Goal: Transaction & Acquisition: Purchase product/service

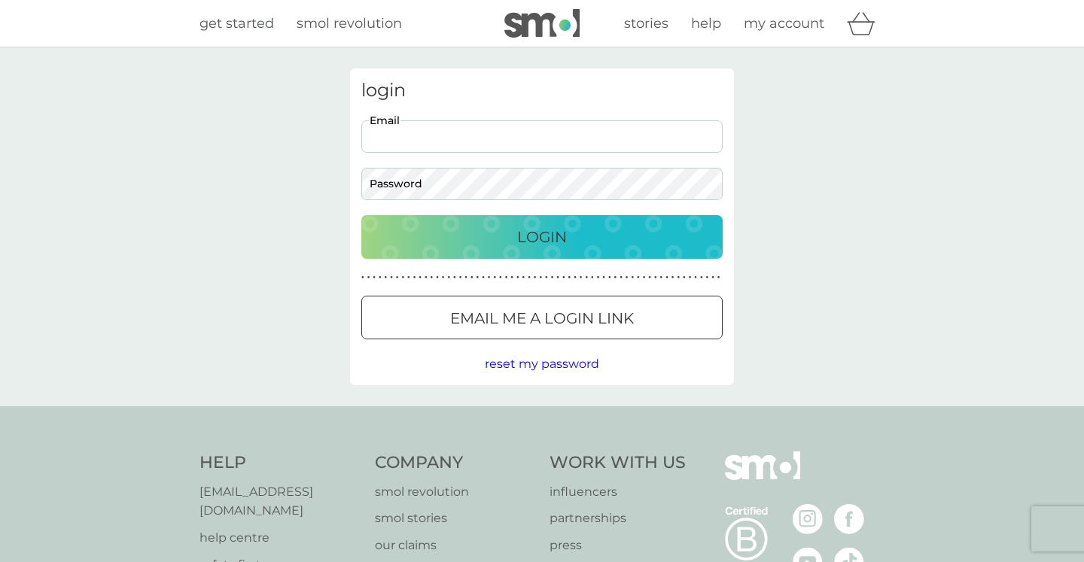
type input "fabiamcdougall@me.com"
click at [626, 228] on div "Login" at bounding box center [541, 237] width 331 height 24
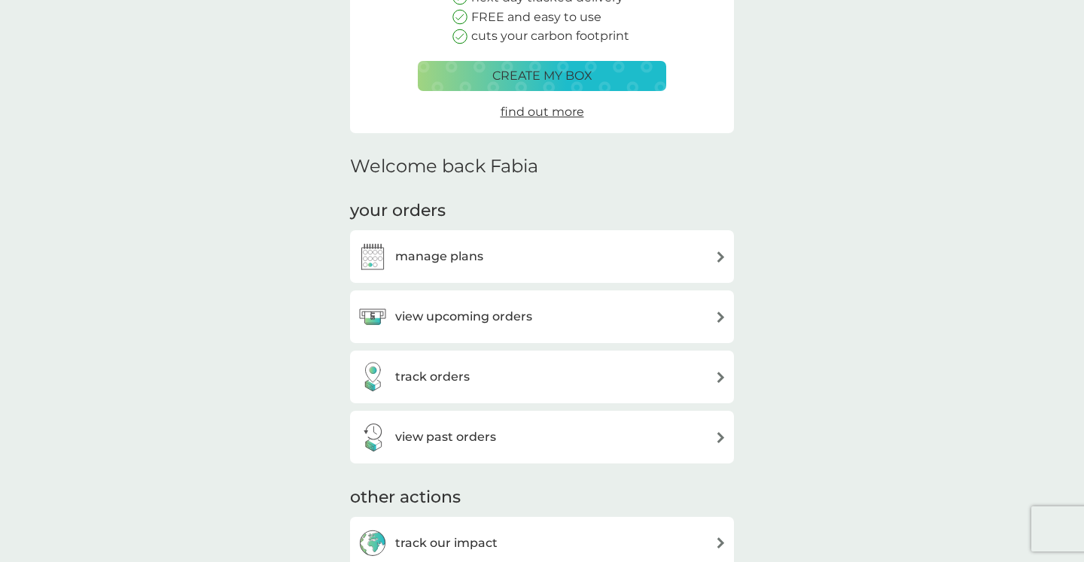
scroll to position [226, 0]
click at [707, 251] on div "manage plans" at bounding box center [541, 256] width 369 height 30
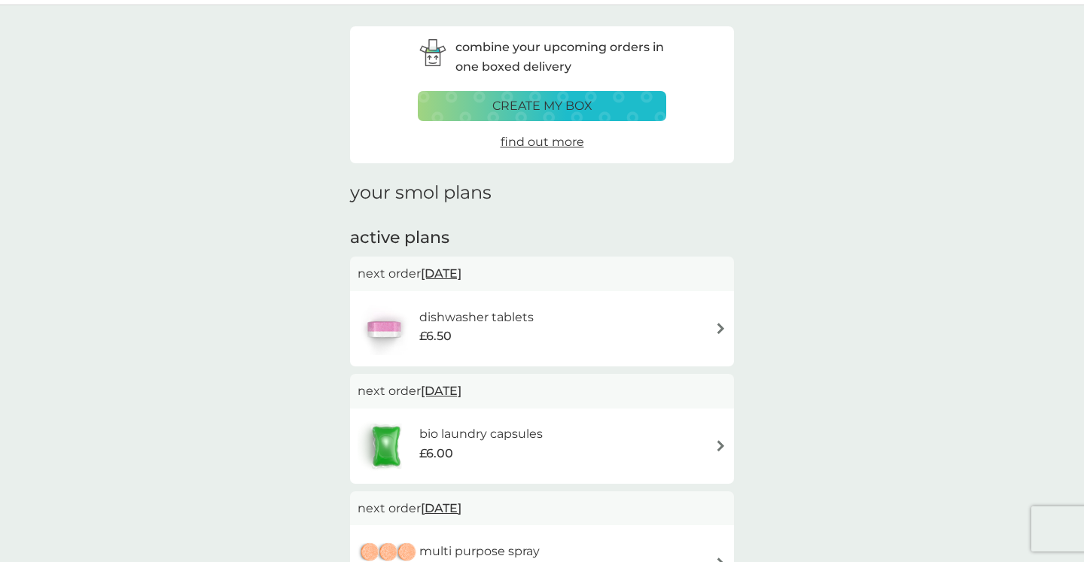
scroll to position [47, 0]
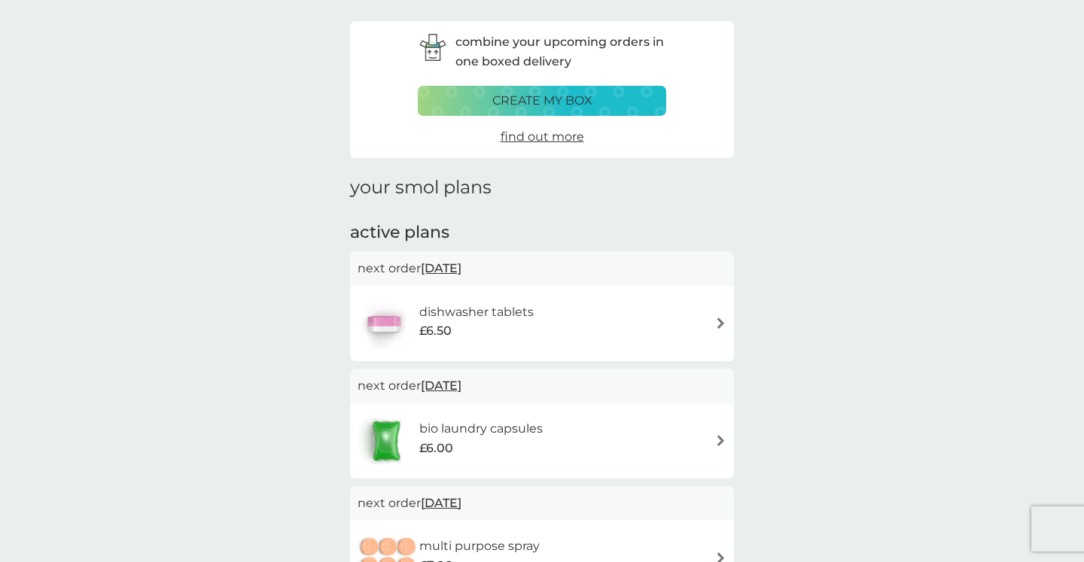
click at [716, 321] on img at bounding box center [720, 323] width 11 height 11
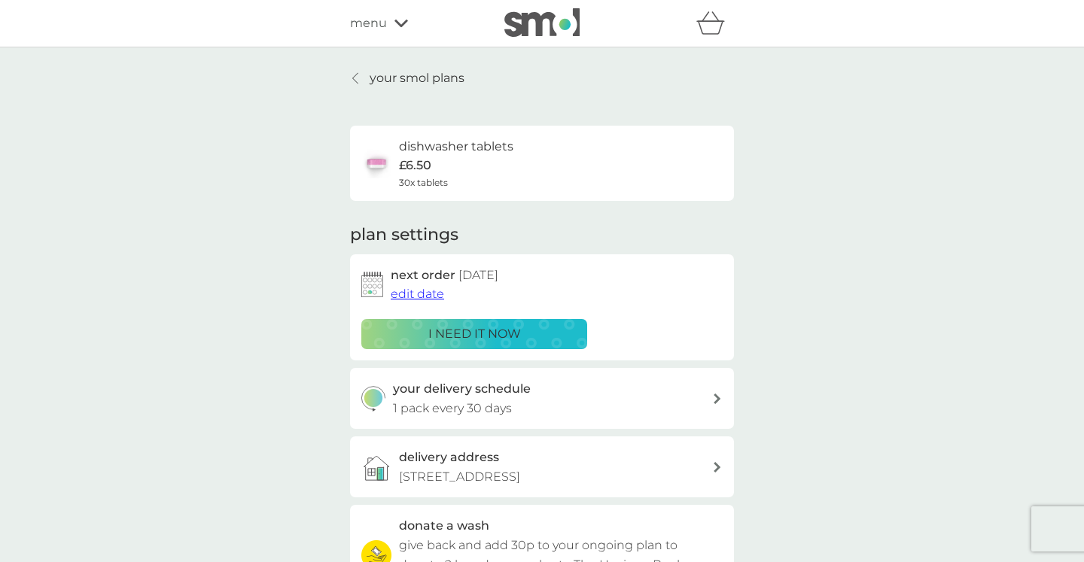
click at [425, 296] on span "edit date" at bounding box center [417, 294] width 53 height 14
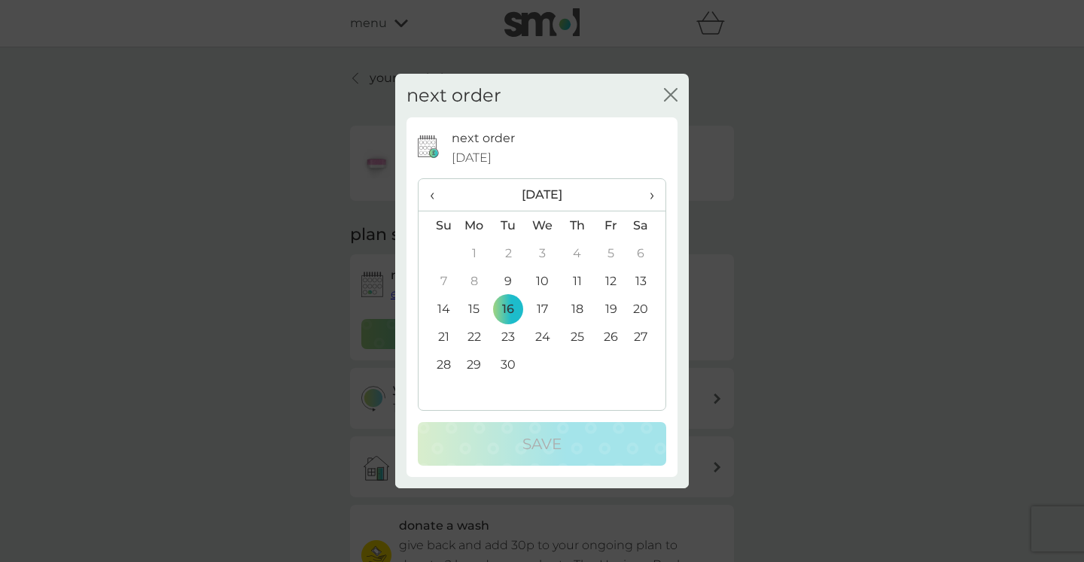
click at [546, 278] on td "10" at bounding box center [542, 281] width 35 height 28
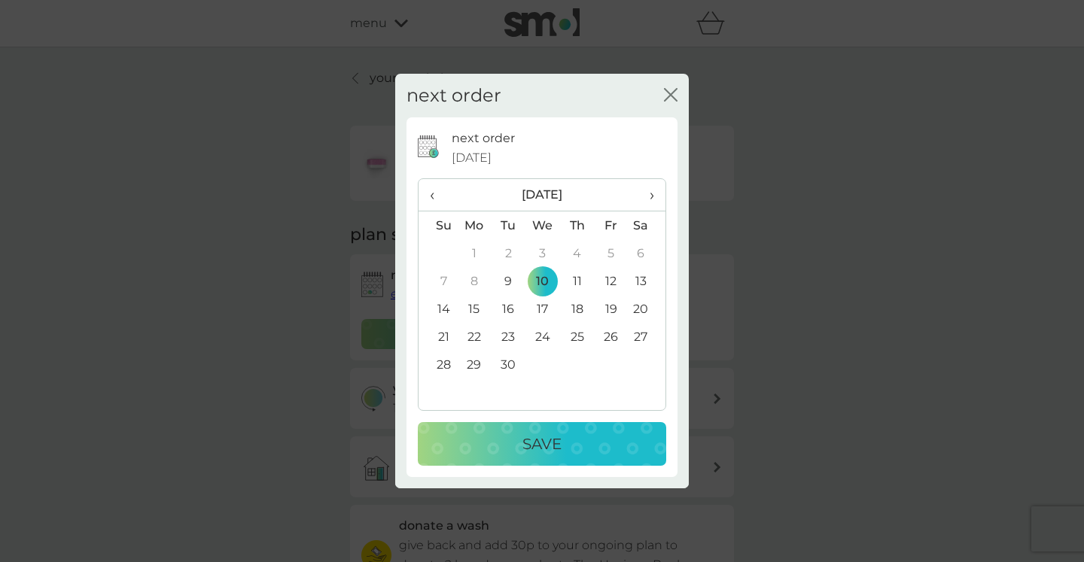
click at [545, 442] on p "Save" at bounding box center [541, 444] width 39 height 24
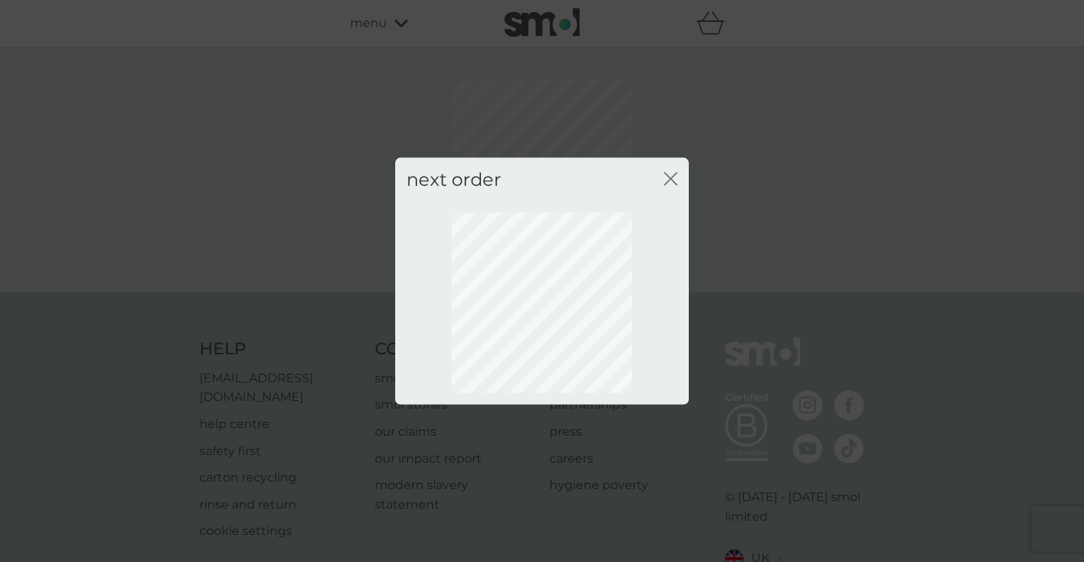
click at [670, 181] on icon "close" at bounding box center [671, 179] width 14 height 14
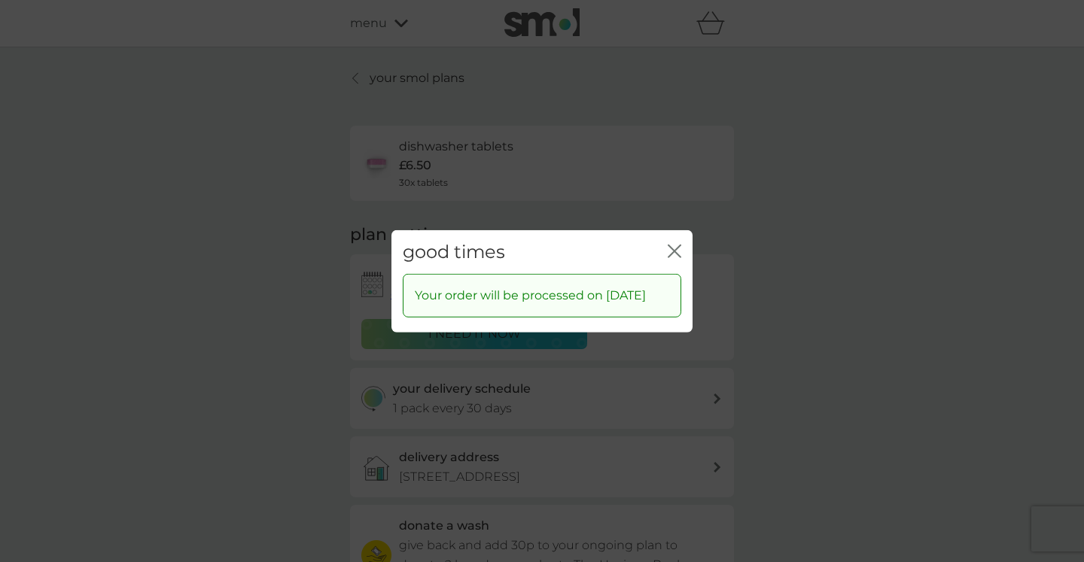
click at [679, 241] on div "close" at bounding box center [674, 252] width 14 height 22
click at [674, 244] on icon "close" at bounding box center [674, 251] width 14 height 14
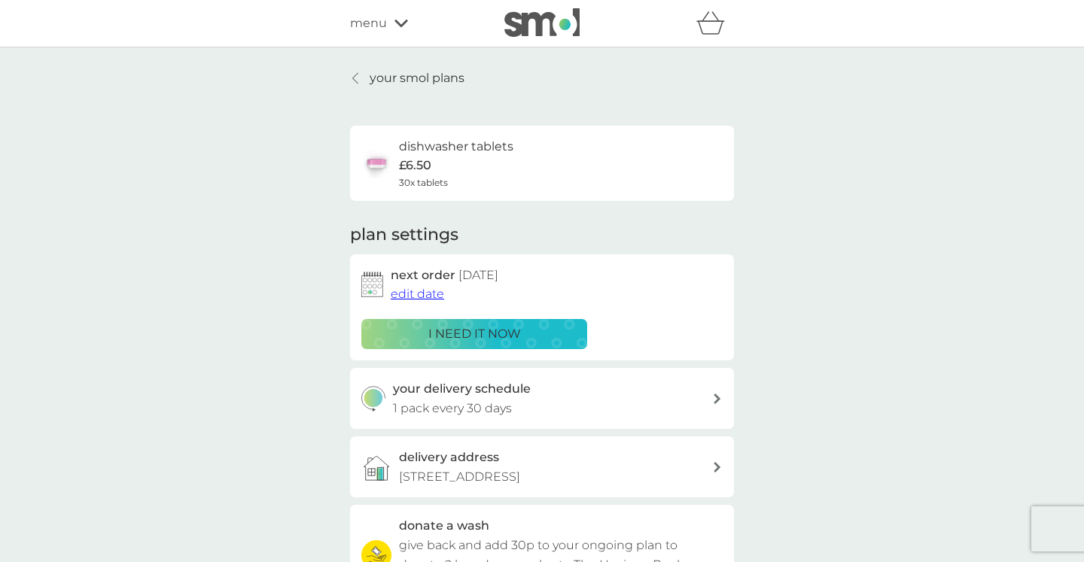
click at [434, 81] on p "your smol plans" at bounding box center [416, 78] width 95 height 20
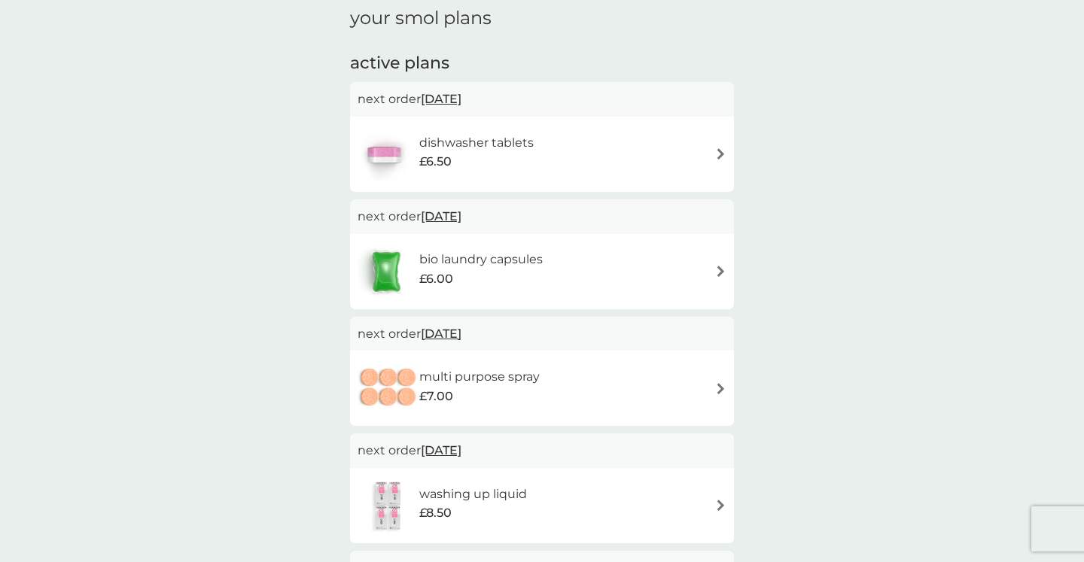
scroll to position [219, 0]
click at [719, 269] on img at bounding box center [720, 268] width 11 height 11
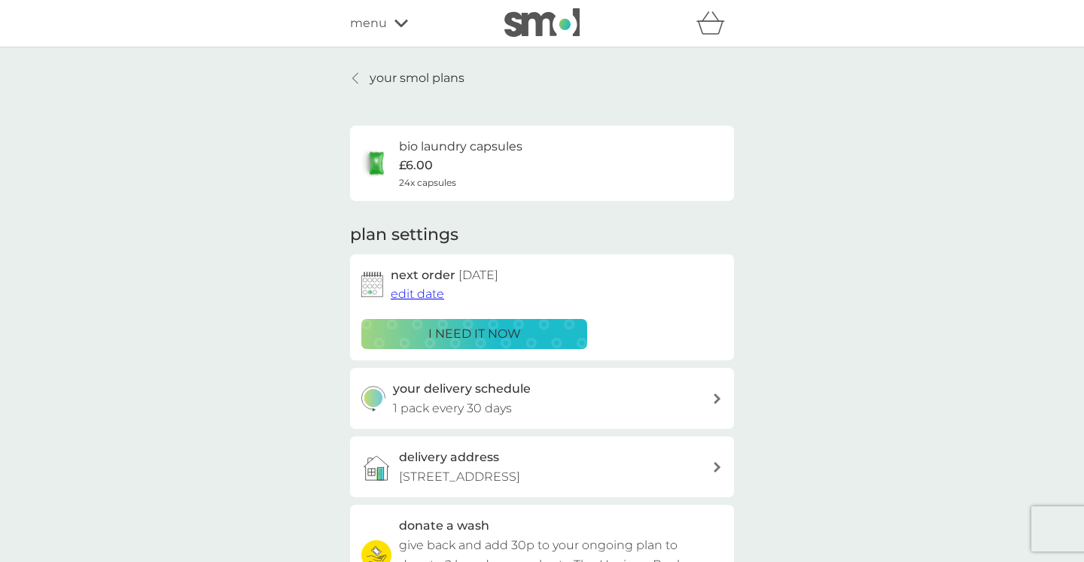
click at [419, 293] on span "edit date" at bounding box center [417, 294] width 53 height 14
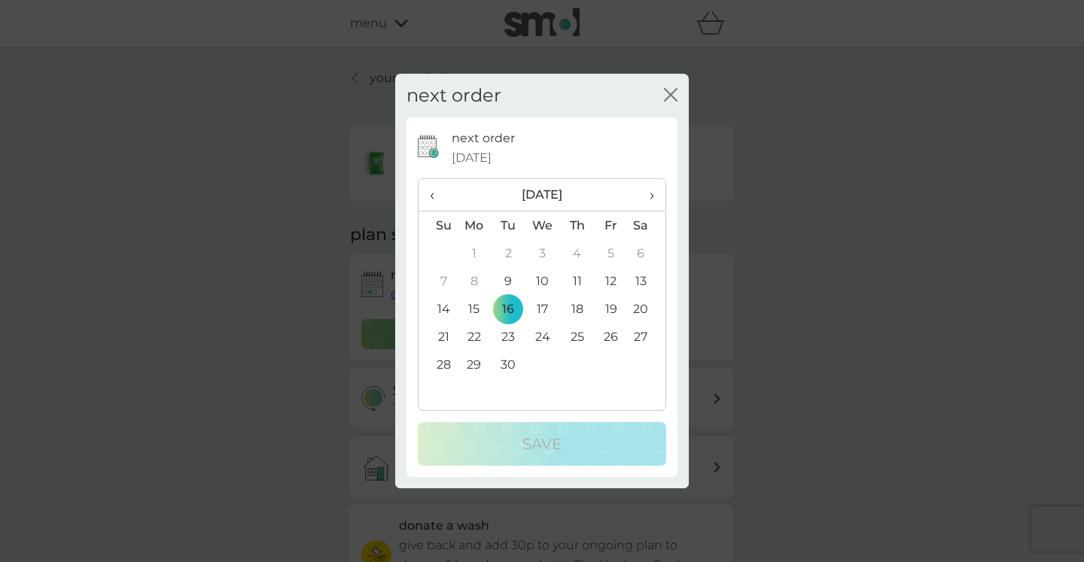
click at [674, 92] on icon "close" at bounding box center [673, 95] width 6 height 12
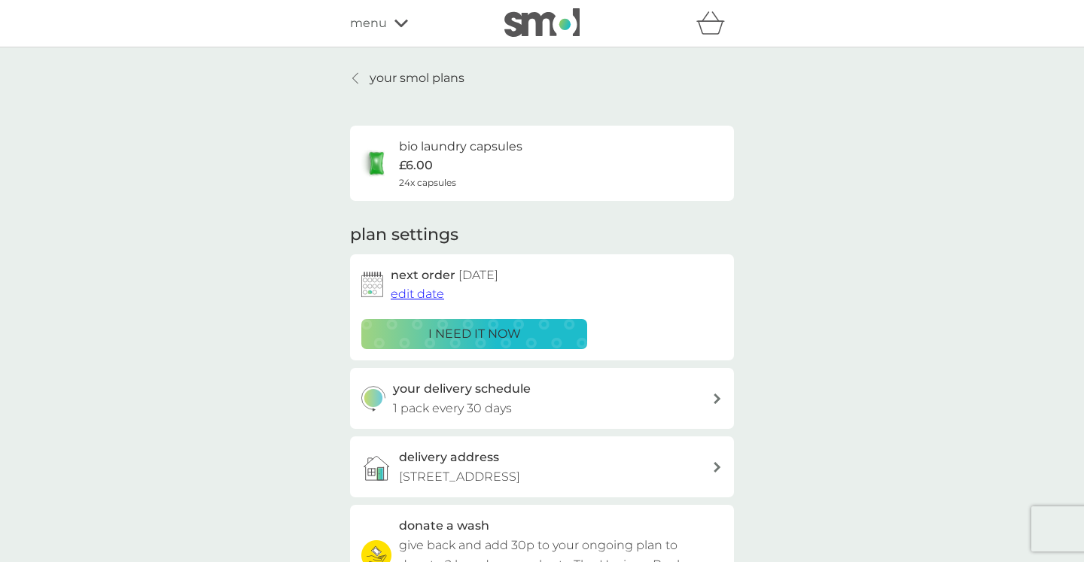
click at [497, 327] on p "i need it now" at bounding box center [474, 334] width 93 height 20
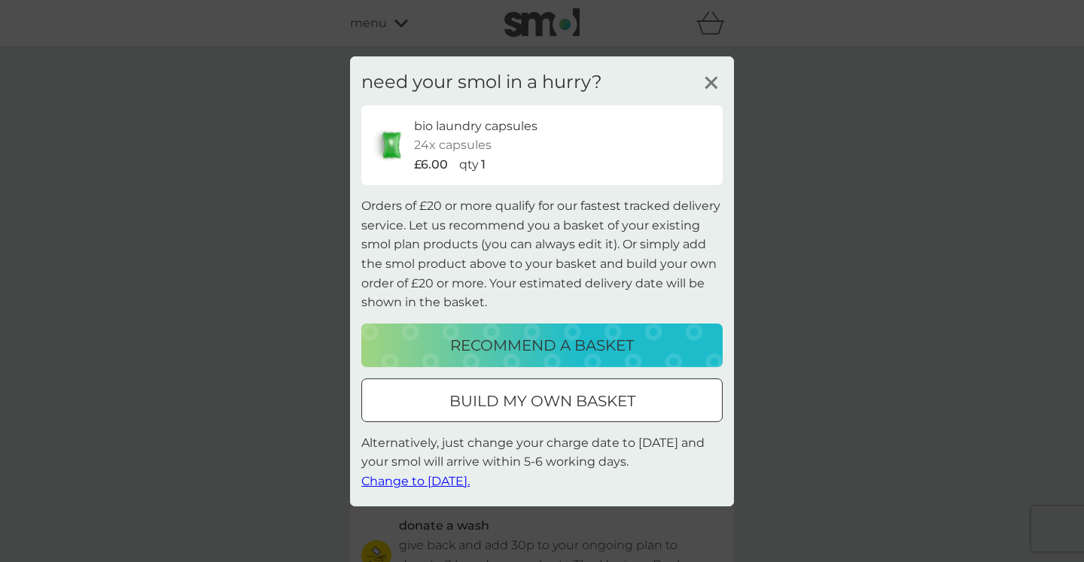
click at [464, 476] on span "Change to tomorrow." at bounding box center [415, 481] width 108 height 14
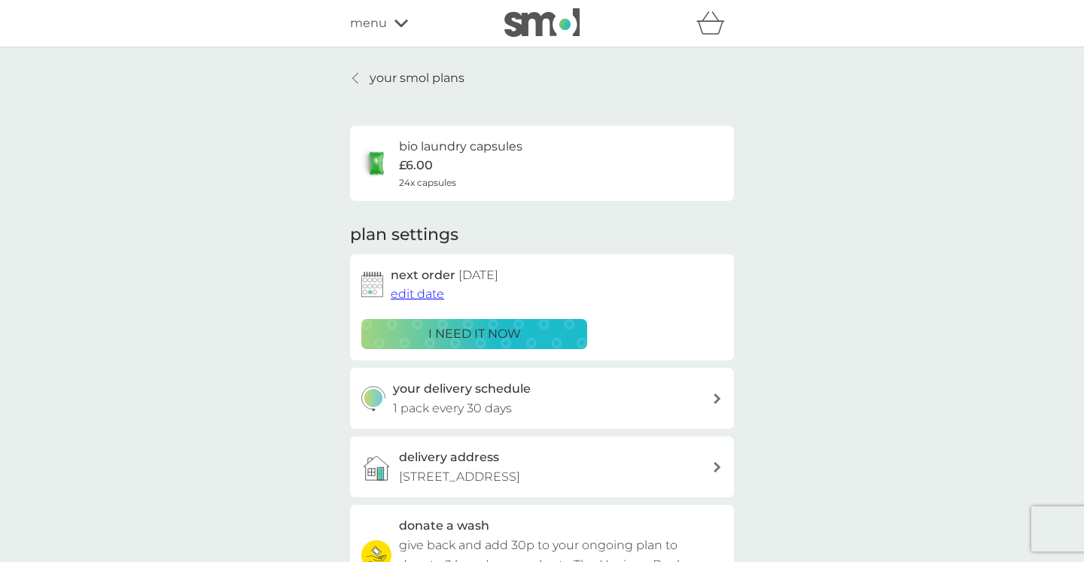
click at [354, 76] on icon at bounding box center [355, 78] width 6 height 12
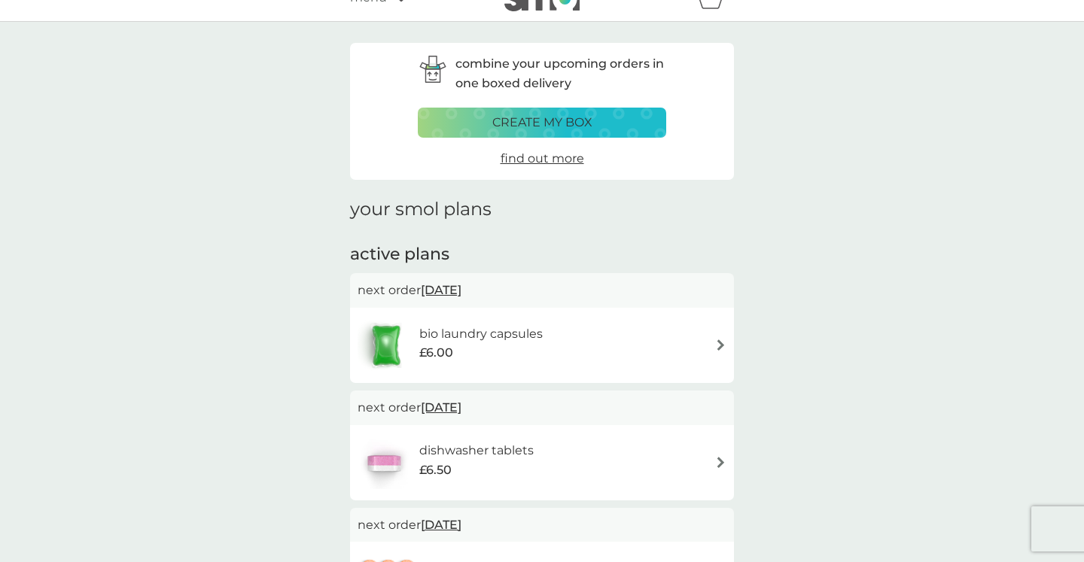
scroll to position [29, 0]
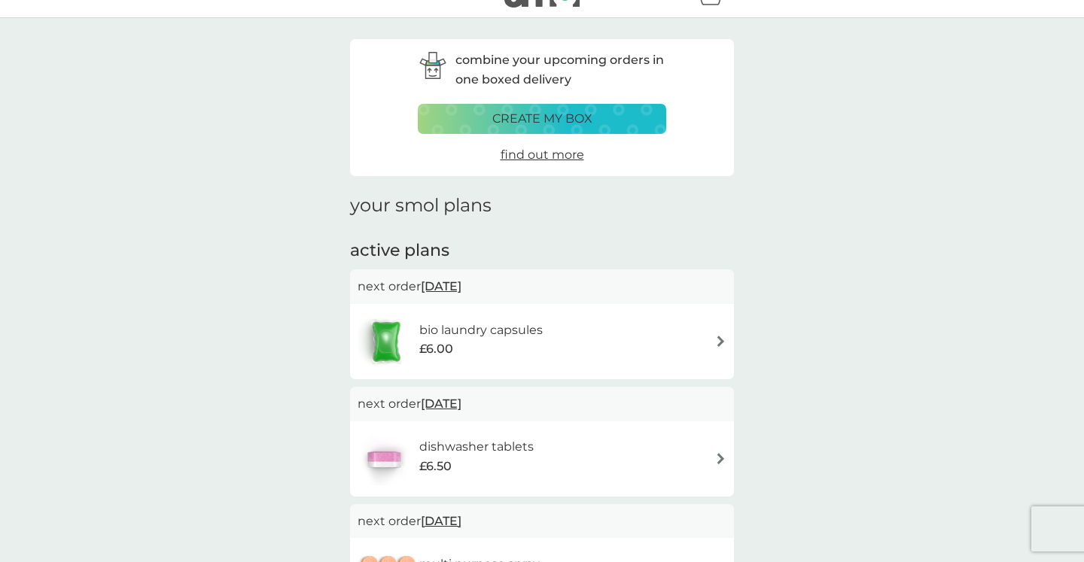
click at [722, 453] on img at bounding box center [720, 458] width 11 height 11
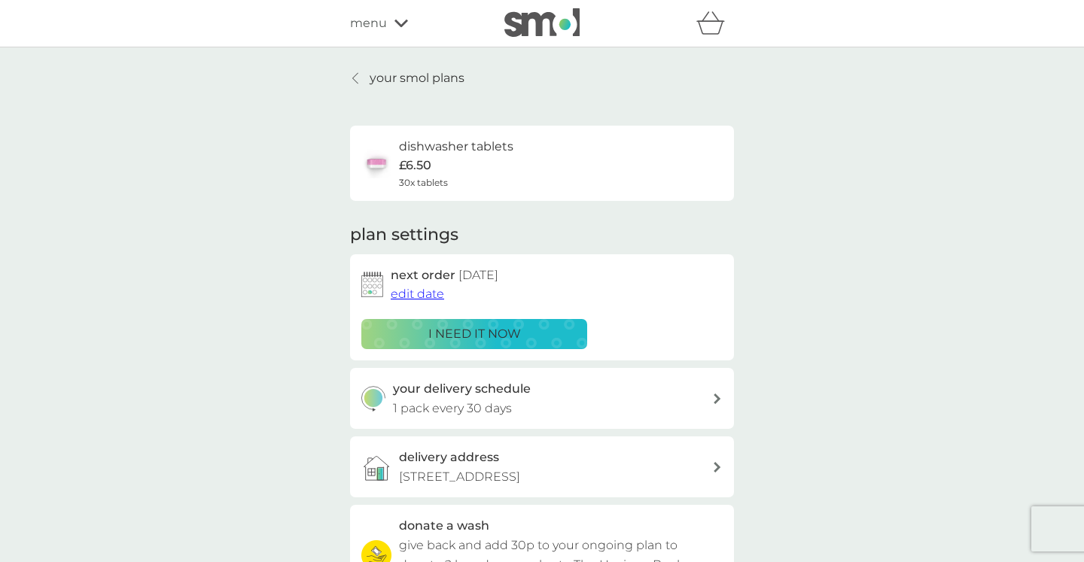
click at [534, 332] on div "i need it now" at bounding box center [474, 334] width 206 height 20
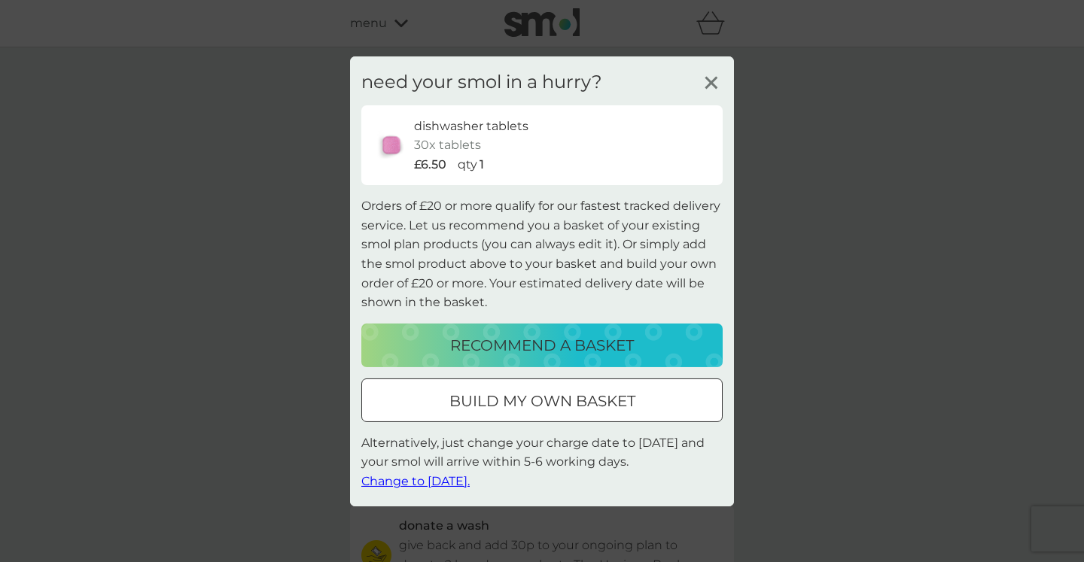
click at [459, 476] on span "Change to tomorrow." at bounding box center [415, 481] width 108 height 14
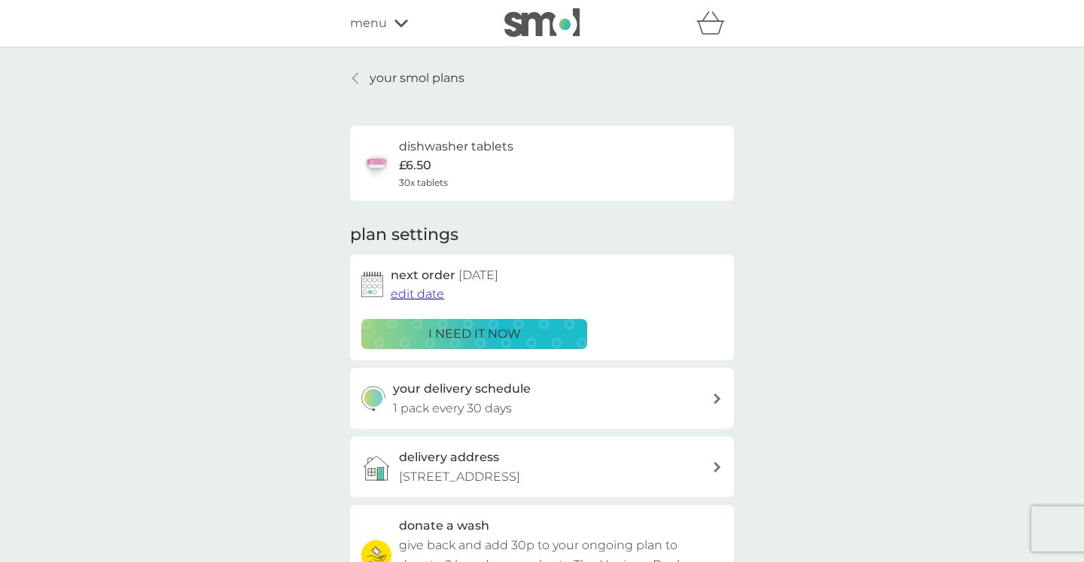
click at [357, 82] on icon at bounding box center [355, 78] width 6 height 12
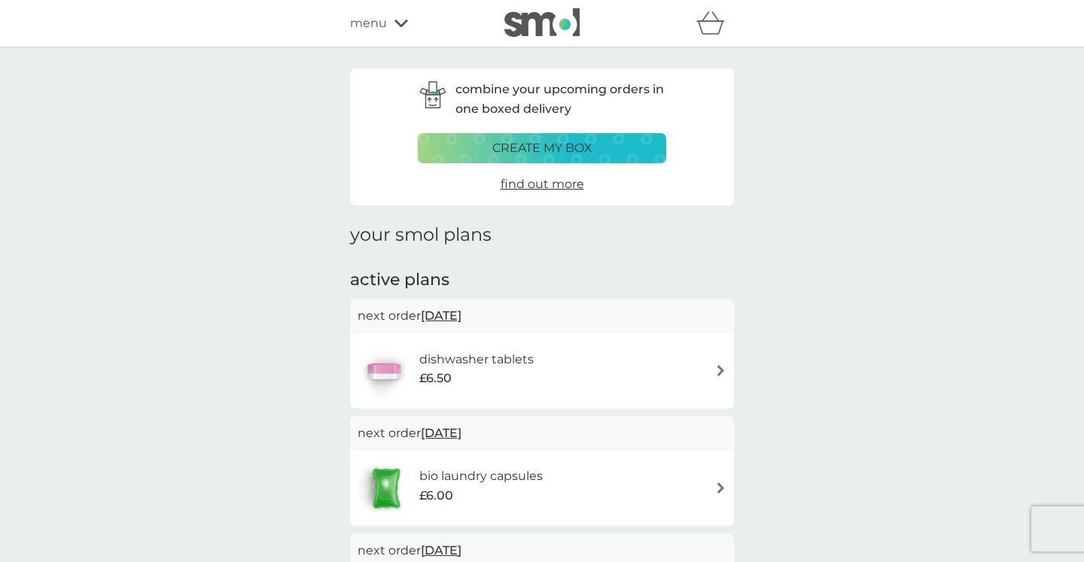
click at [570, 145] on p "create my box" at bounding box center [542, 148] width 100 height 20
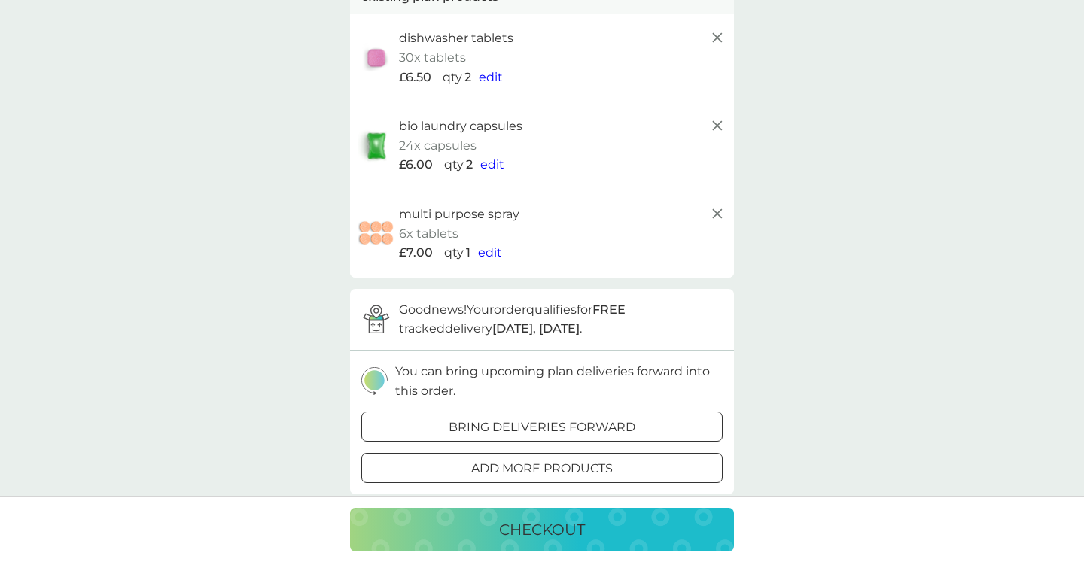
scroll to position [125, 0]
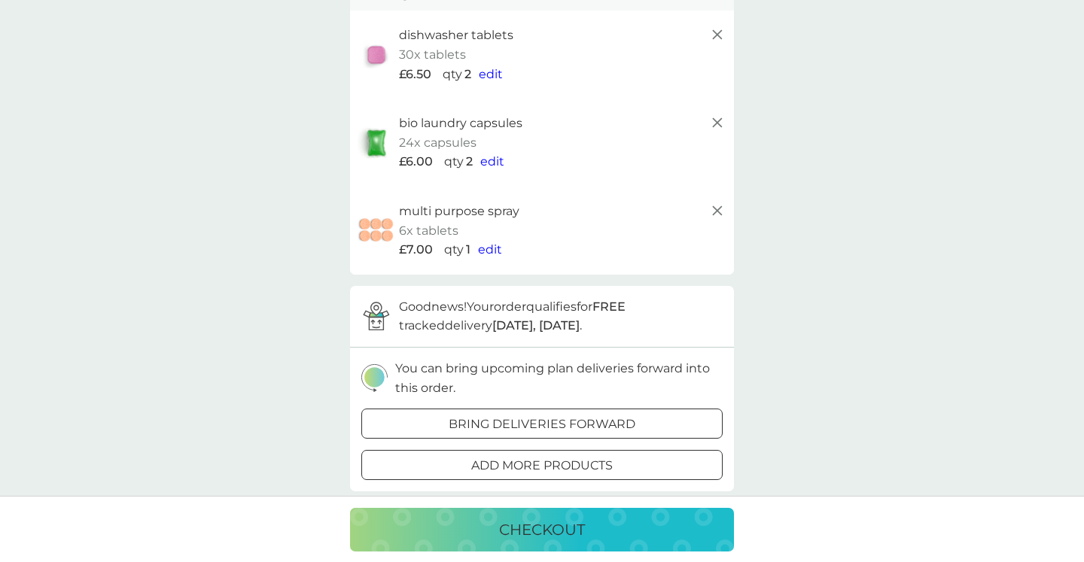
click at [719, 206] on line at bounding box center [717, 210] width 9 height 9
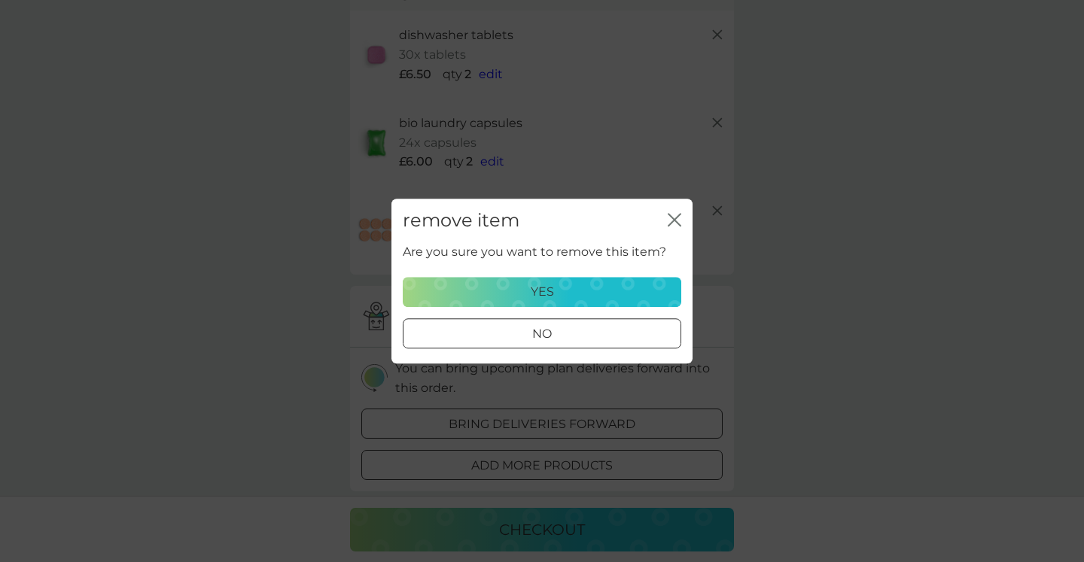
click at [670, 216] on icon "close" at bounding box center [671, 220] width 6 height 12
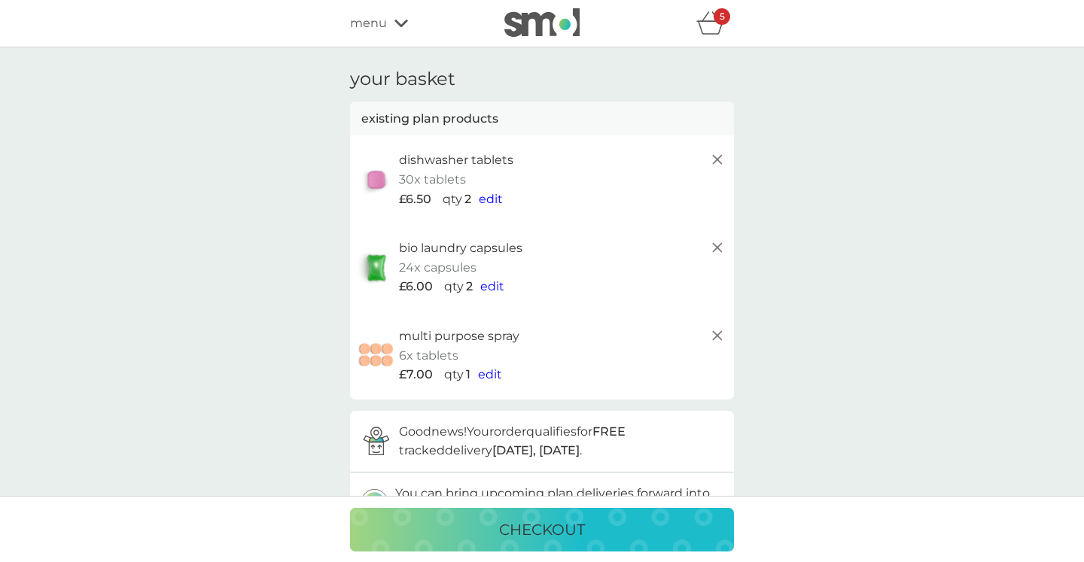
scroll to position [0, 0]
click at [714, 20] on div "5" at bounding box center [721, 16] width 17 height 17
click at [494, 197] on span "edit" at bounding box center [491, 199] width 24 height 14
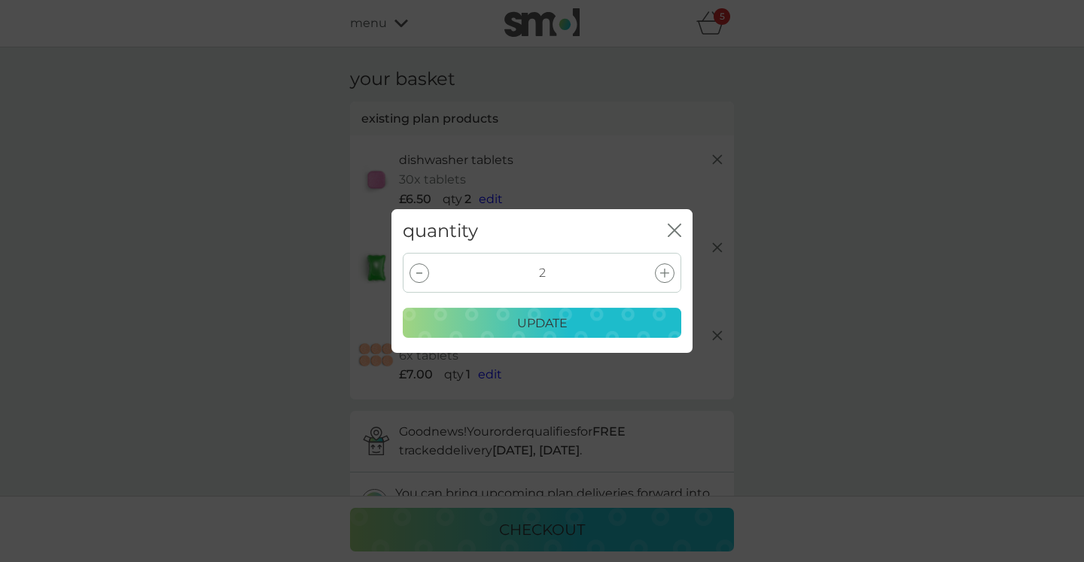
click at [415, 274] on div at bounding box center [419, 273] width 20 height 20
click at [474, 327] on div "update" at bounding box center [541, 324] width 259 height 20
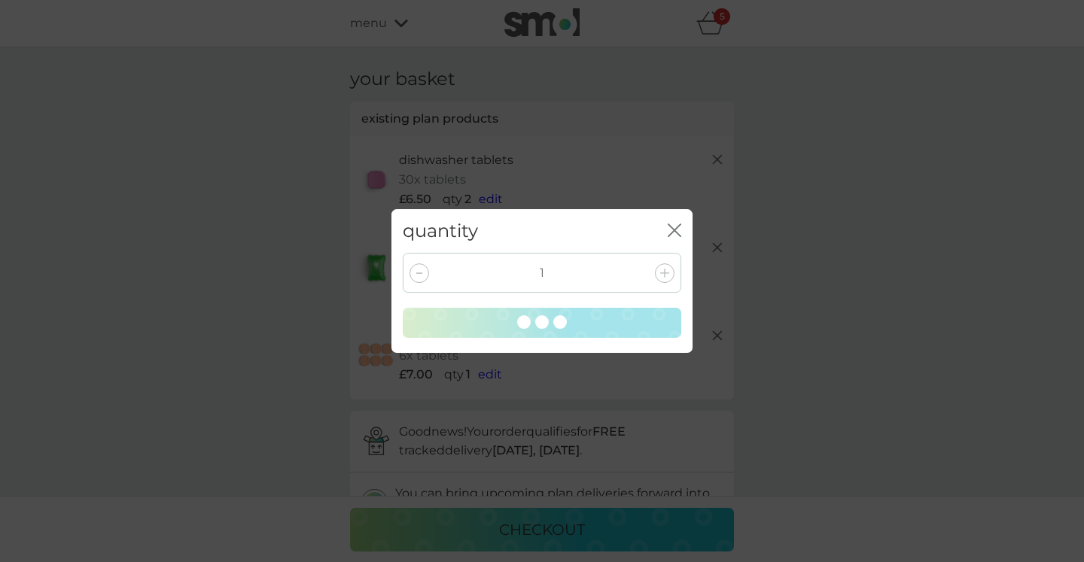
click at [673, 229] on icon "close" at bounding box center [671, 230] width 6 height 12
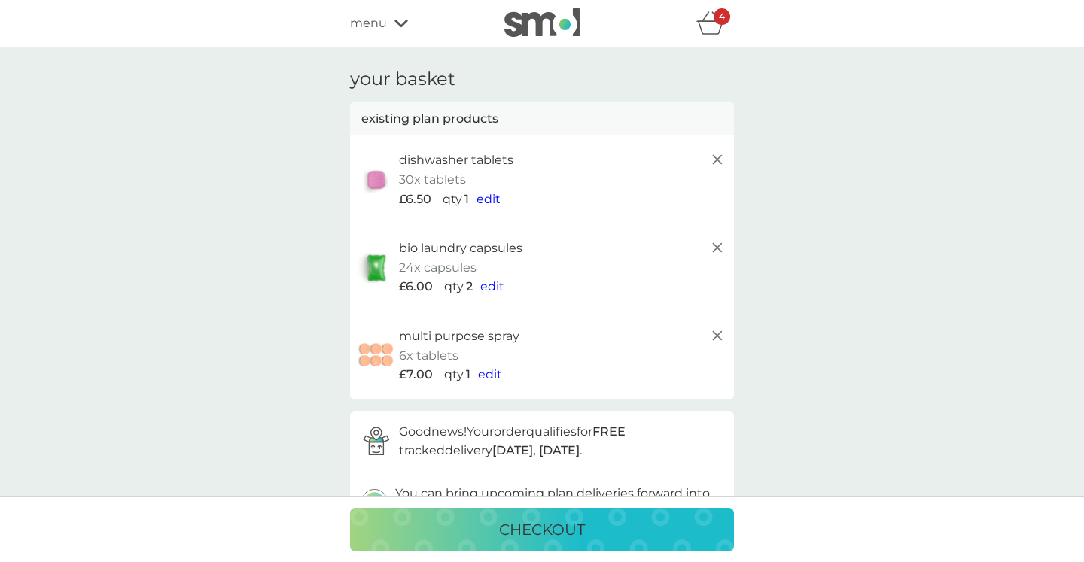
click at [488, 285] on span "edit" at bounding box center [492, 286] width 24 height 14
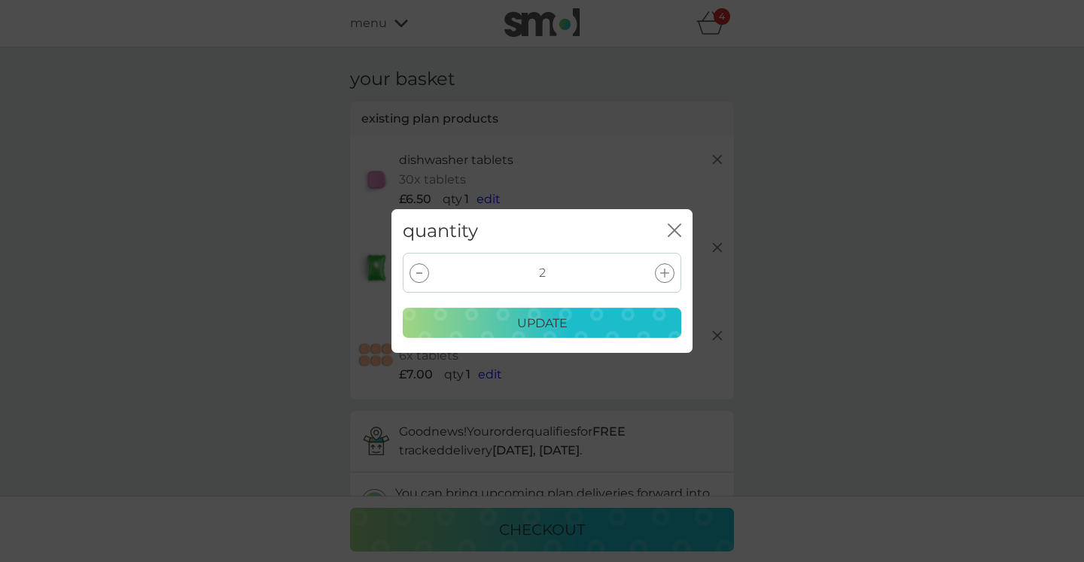
click at [417, 269] on div at bounding box center [419, 273] width 20 height 20
click at [517, 319] on p "update" at bounding box center [542, 324] width 50 height 20
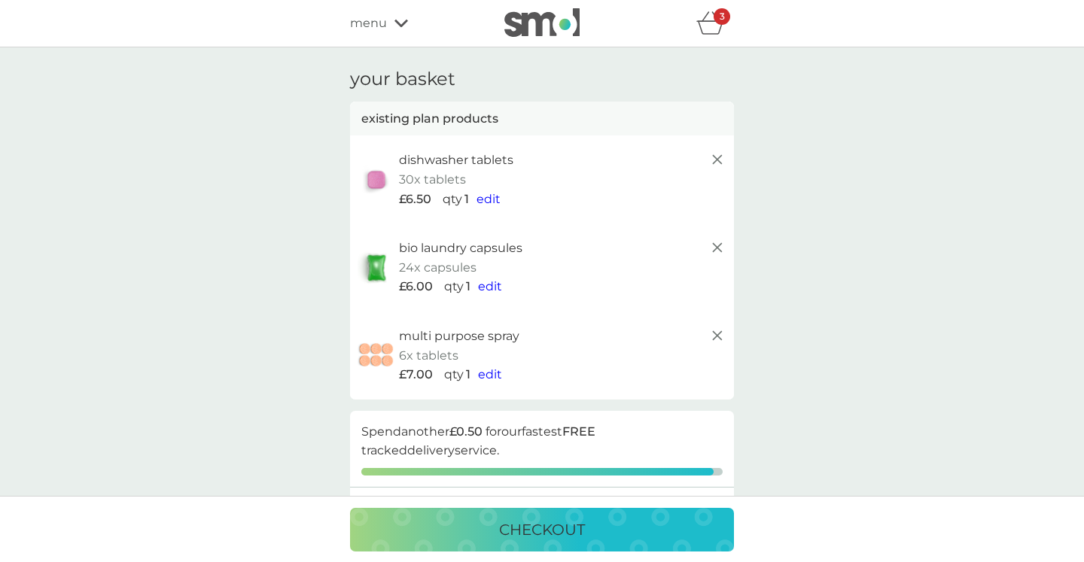
click at [488, 194] on span "edit" at bounding box center [488, 199] width 24 height 14
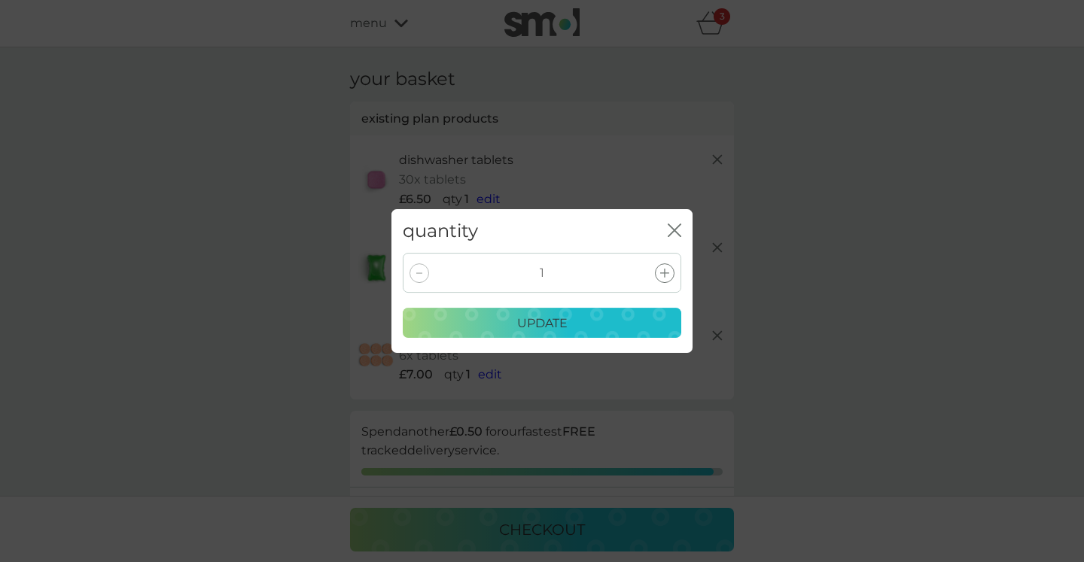
click at [668, 271] on icon at bounding box center [664, 273] width 9 height 9
click at [562, 325] on p "update" at bounding box center [542, 324] width 50 height 20
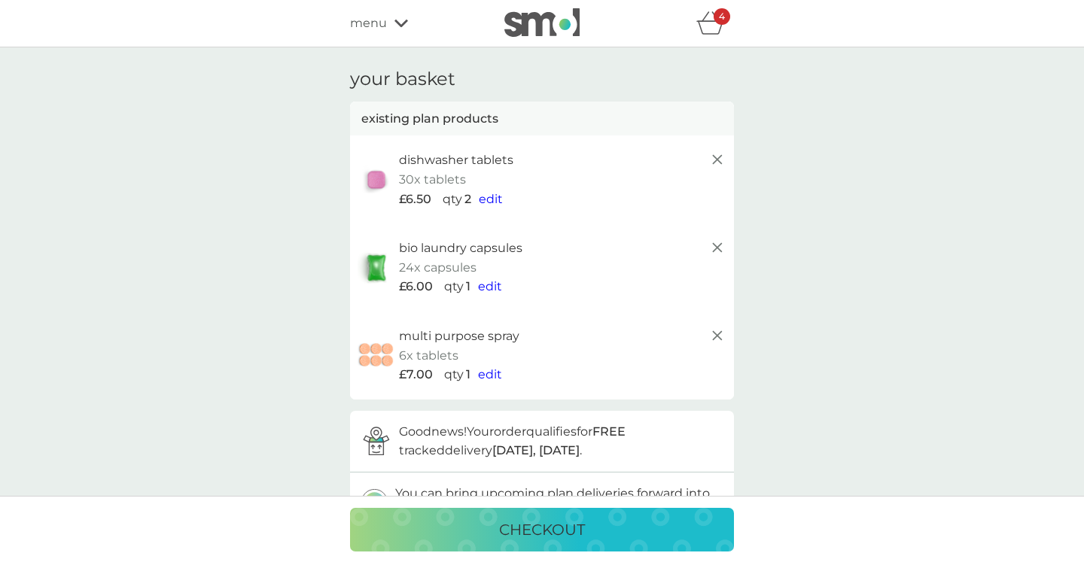
click at [483, 286] on span "edit" at bounding box center [490, 286] width 24 height 14
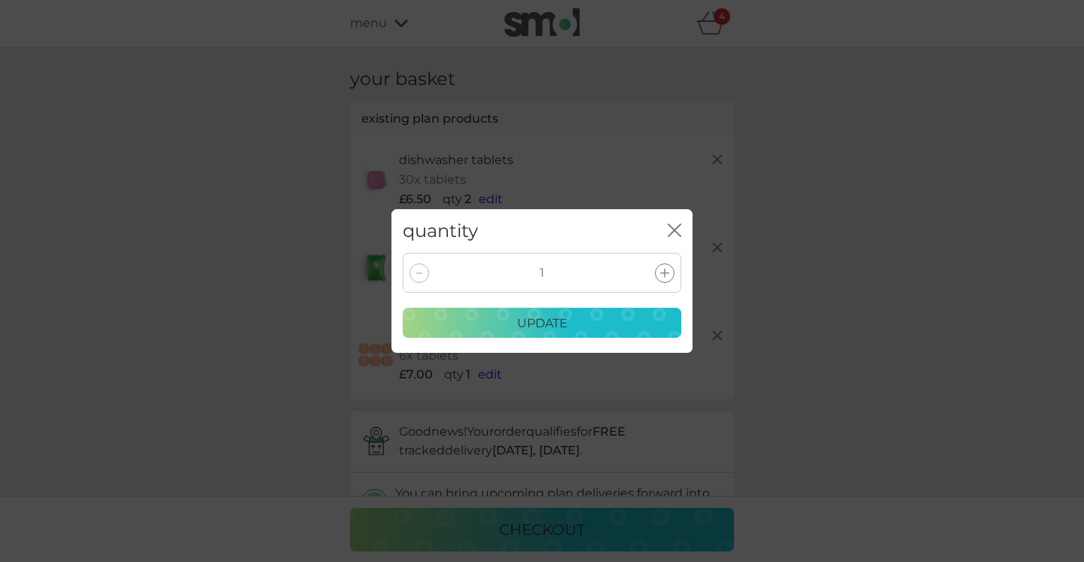
click at [670, 269] on div at bounding box center [665, 273] width 20 height 20
click at [590, 324] on div "update" at bounding box center [541, 324] width 259 height 20
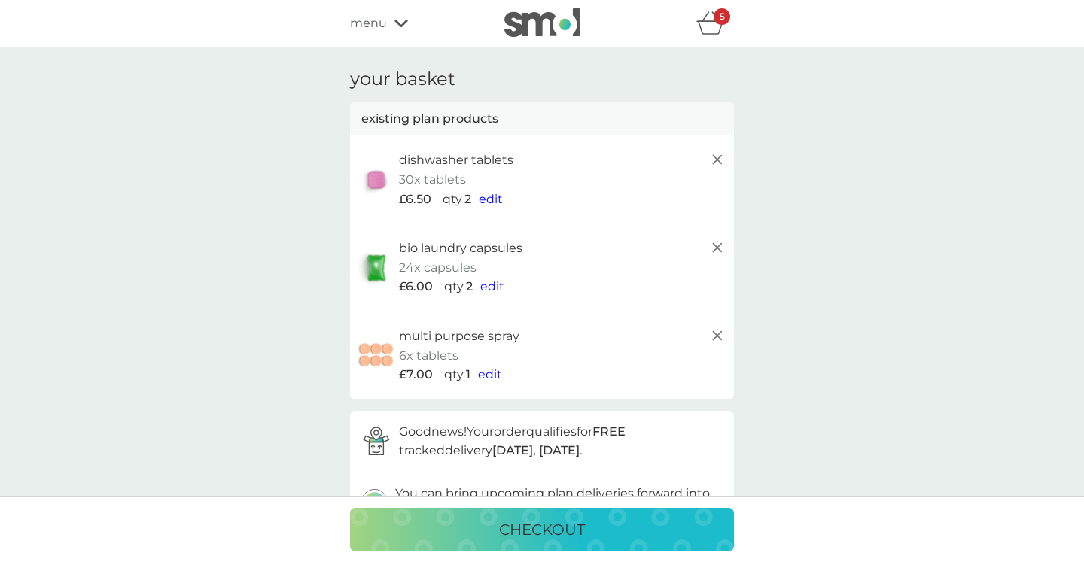
click at [492, 368] on span "edit" at bounding box center [490, 374] width 24 height 14
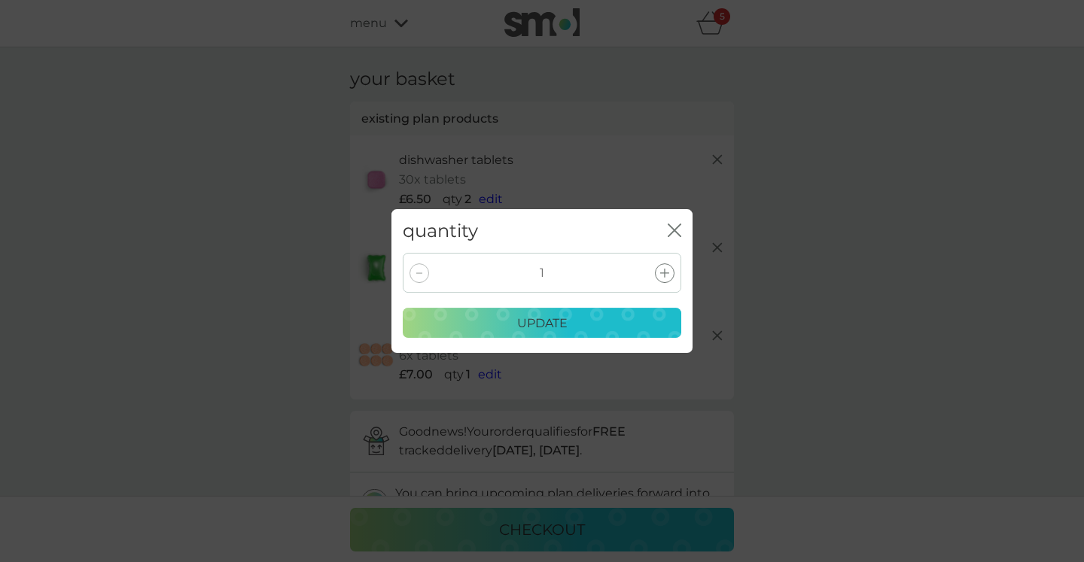
click at [419, 270] on div at bounding box center [419, 273] width 20 height 20
click at [673, 230] on icon "close" at bounding box center [671, 230] width 6 height 12
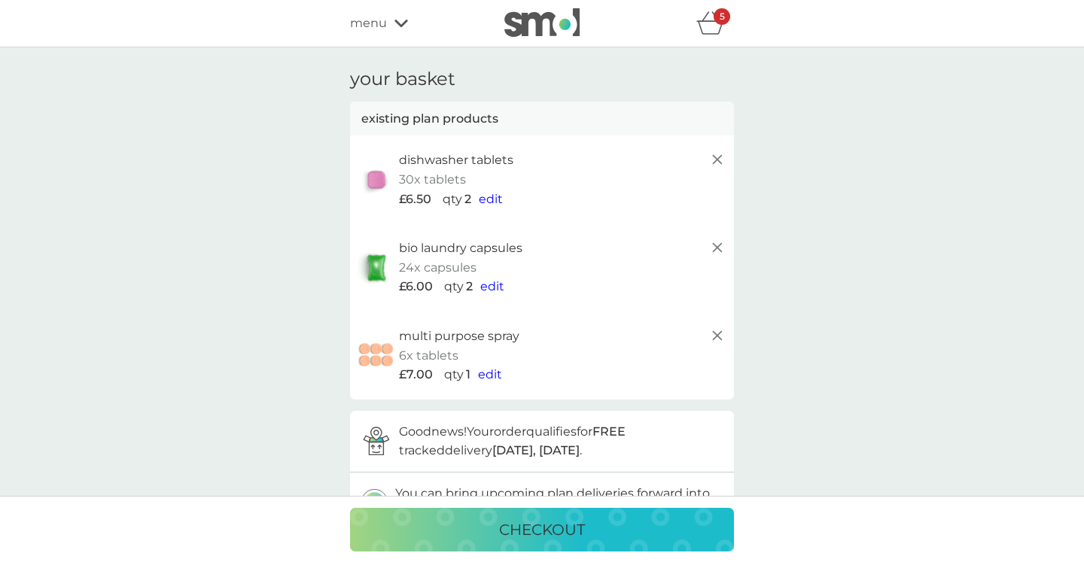
click at [717, 327] on icon at bounding box center [717, 336] width 18 height 18
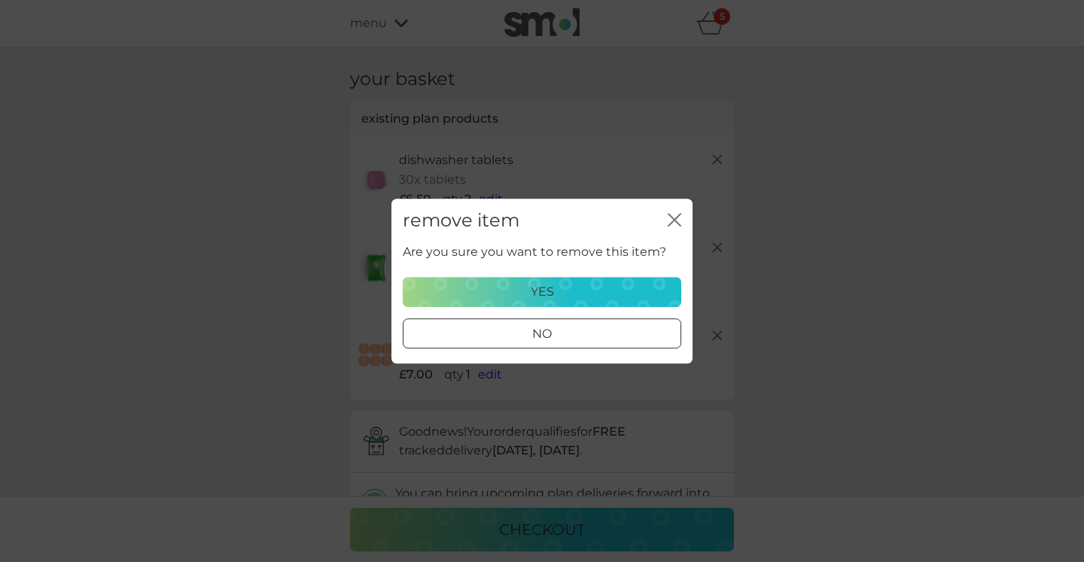
click at [599, 299] on div "yes" at bounding box center [541, 292] width 259 height 20
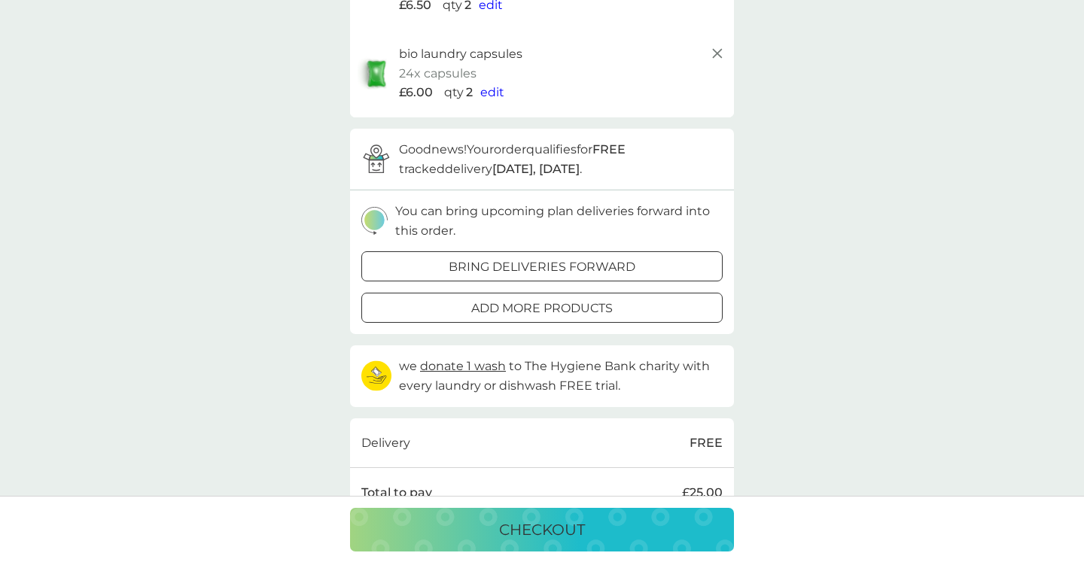
scroll to position [173, 0]
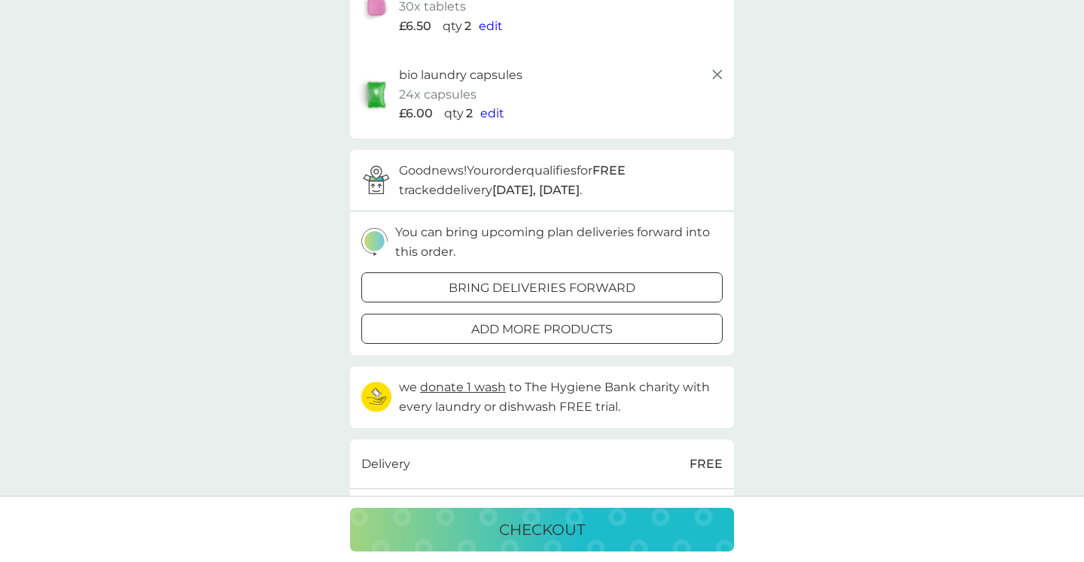
click at [545, 530] on p "checkout" at bounding box center [542, 530] width 86 height 24
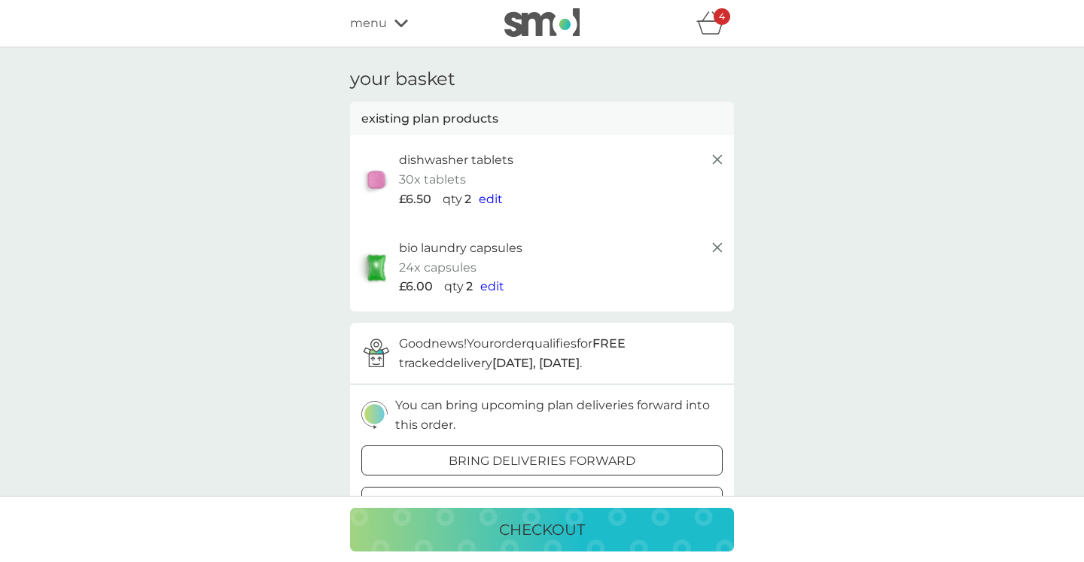
click at [494, 283] on span "edit" at bounding box center [492, 286] width 24 height 14
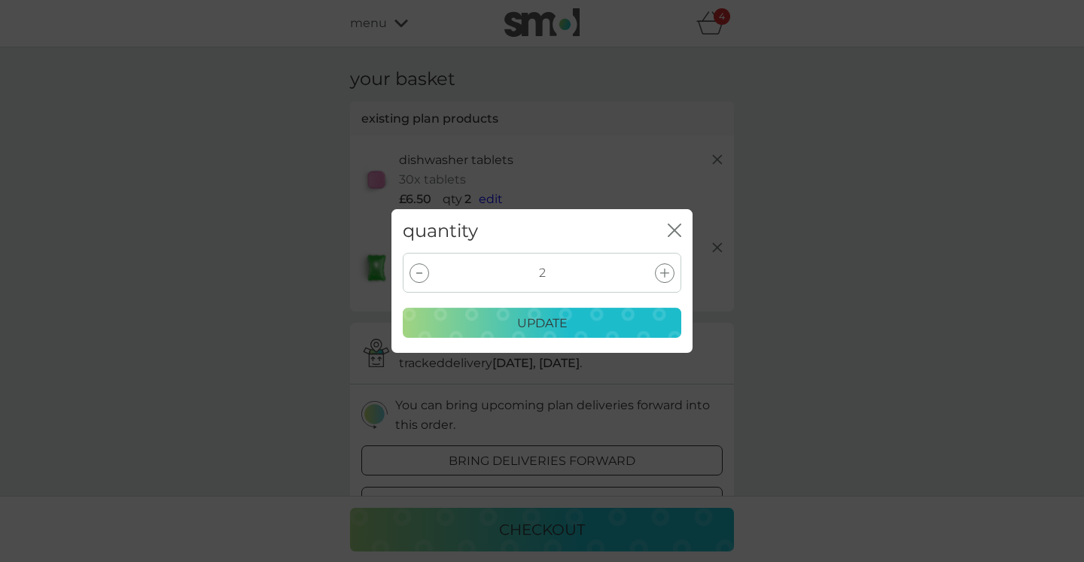
click at [661, 272] on icon at bounding box center [664, 273] width 9 height 9
click at [582, 330] on div "update" at bounding box center [541, 324] width 259 height 20
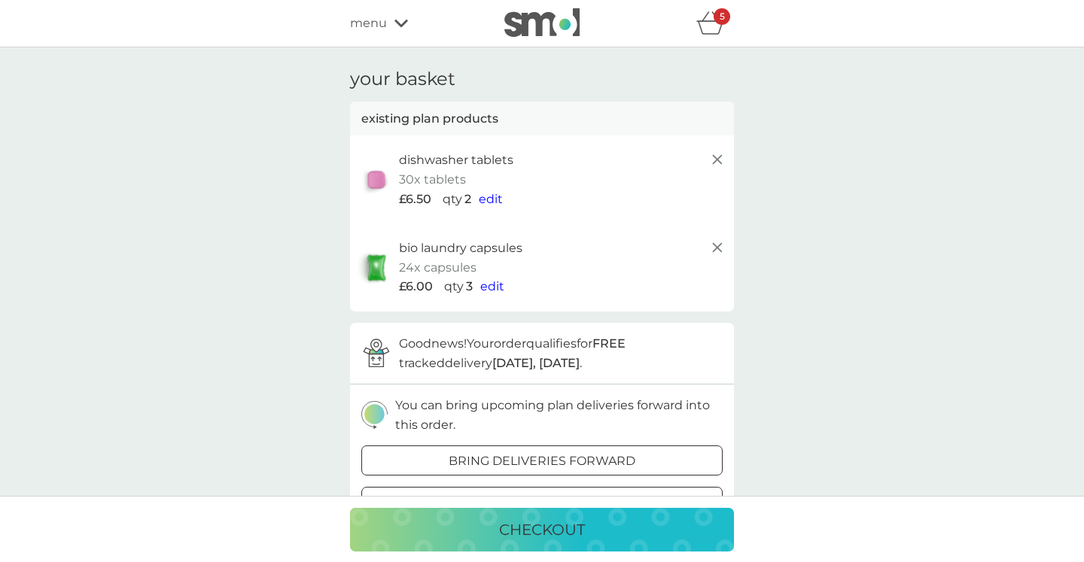
click at [488, 196] on span "edit" at bounding box center [491, 199] width 24 height 14
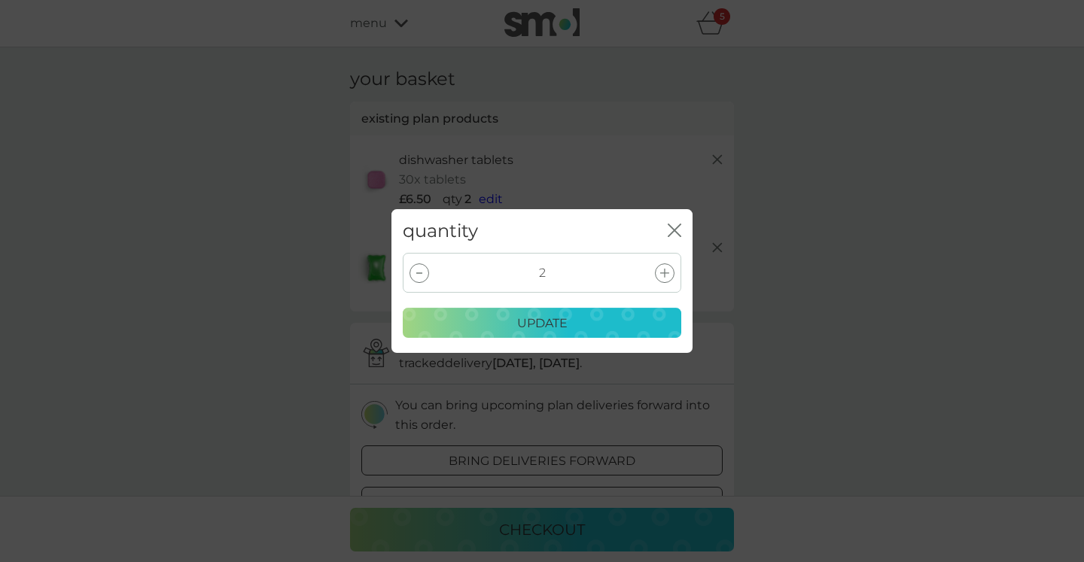
click at [416, 274] on div at bounding box center [419, 273] width 20 height 20
click at [482, 327] on div "update" at bounding box center [541, 324] width 259 height 20
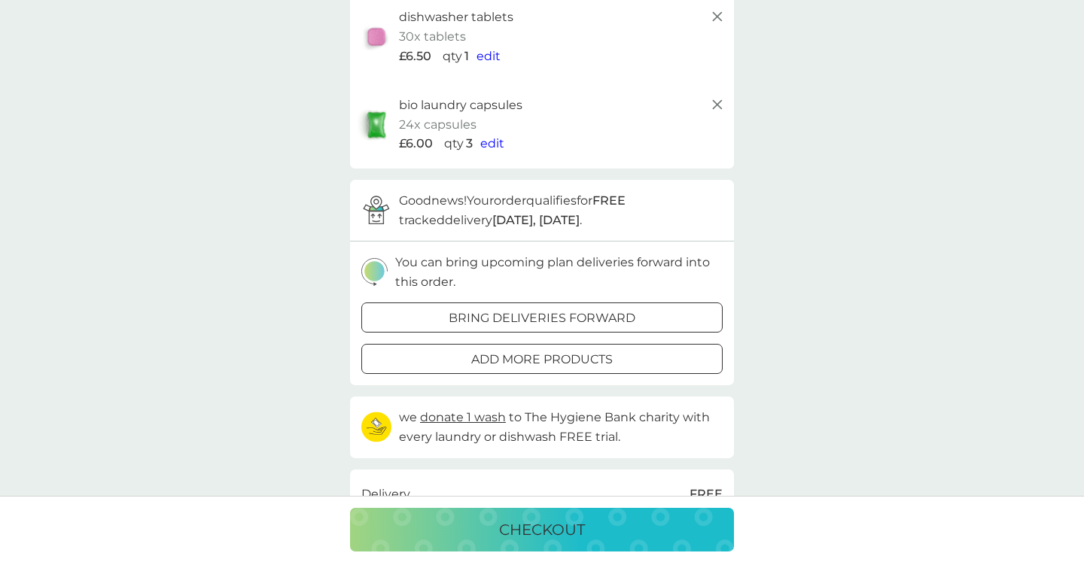
scroll to position [142, 0]
click at [551, 531] on p "checkout" at bounding box center [542, 530] width 86 height 24
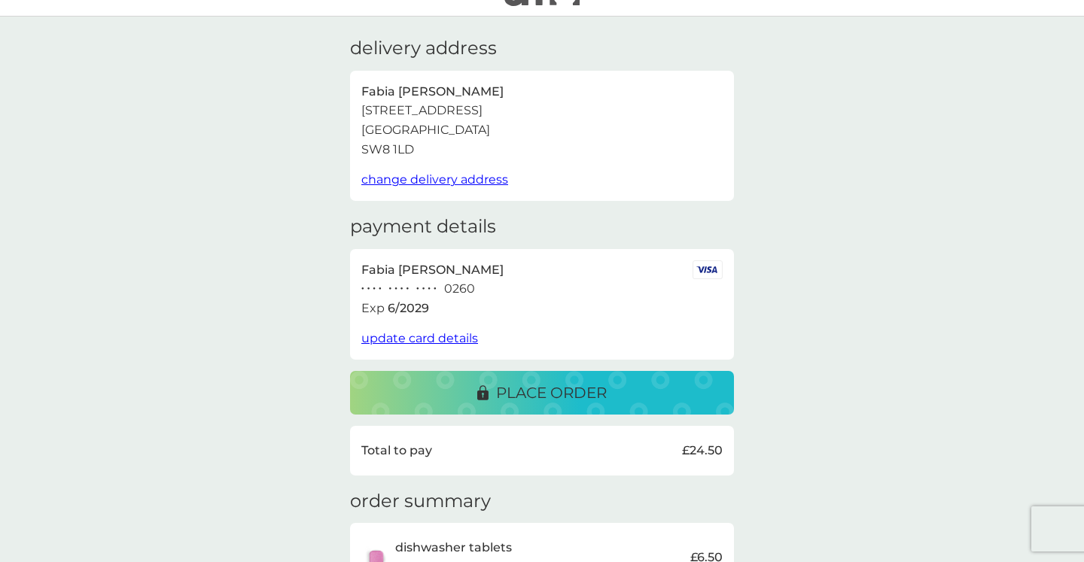
scroll to position [32, 0]
click at [458, 330] on span "update card details" at bounding box center [419, 337] width 117 height 14
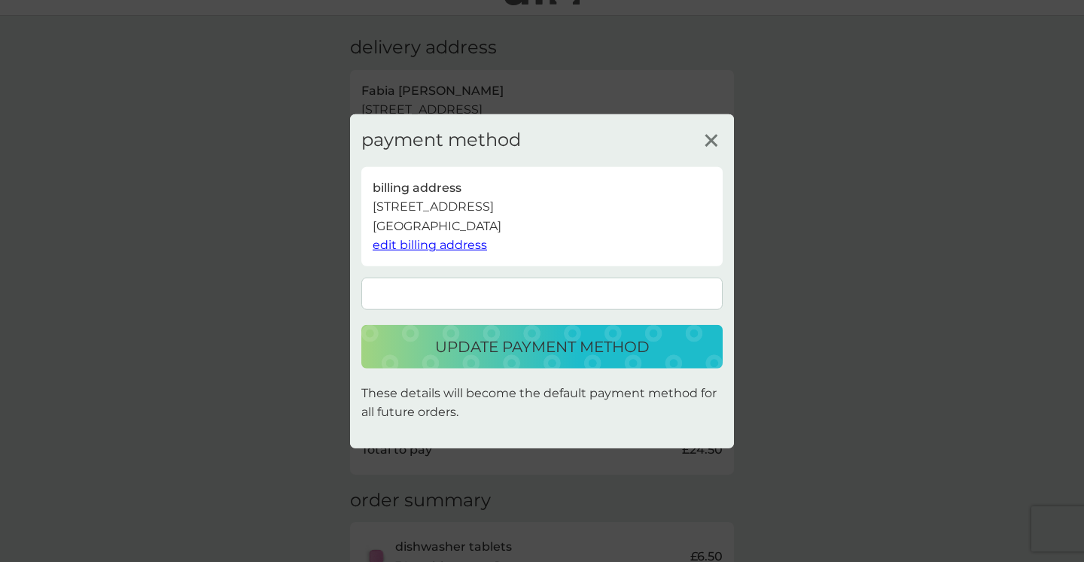
click at [496, 347] on p "update payment method" at bounding box center [542, 347] width 214 height 24
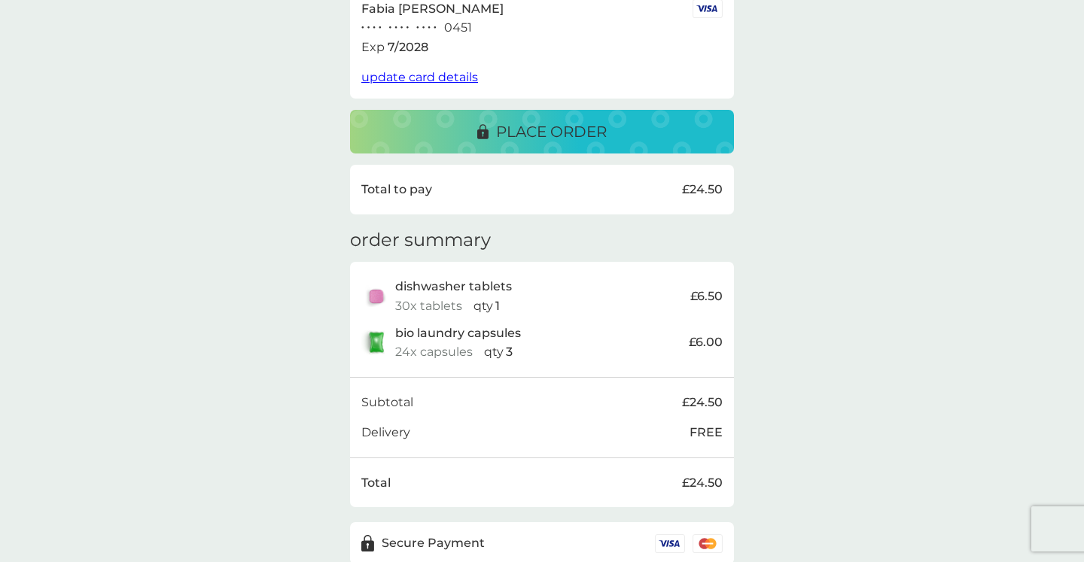
scroll to position [223, 0]
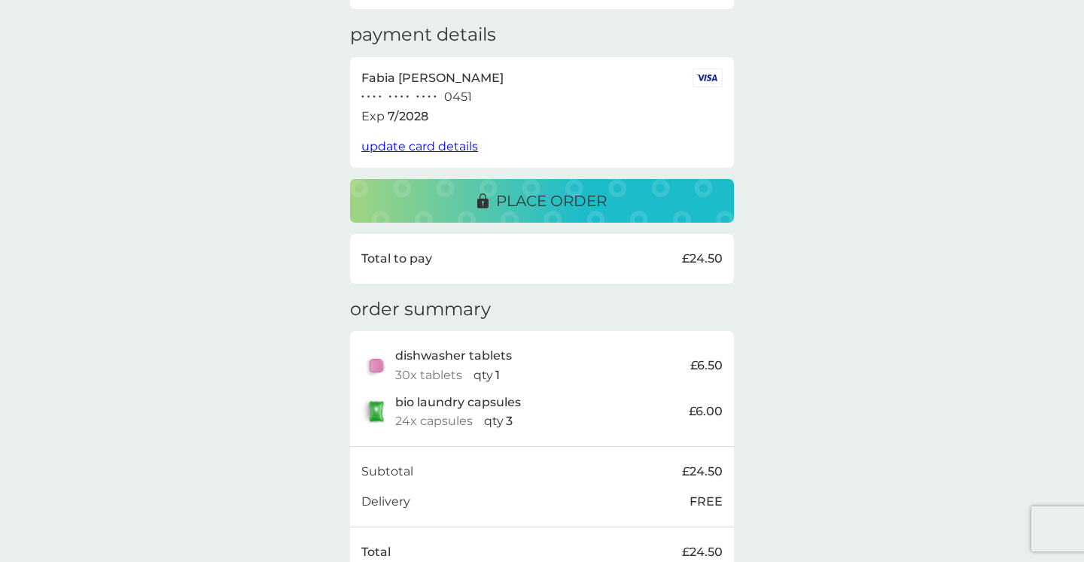
click at [533, 195] on p "place order" at bounding box center [551, 201] width 111 height 24
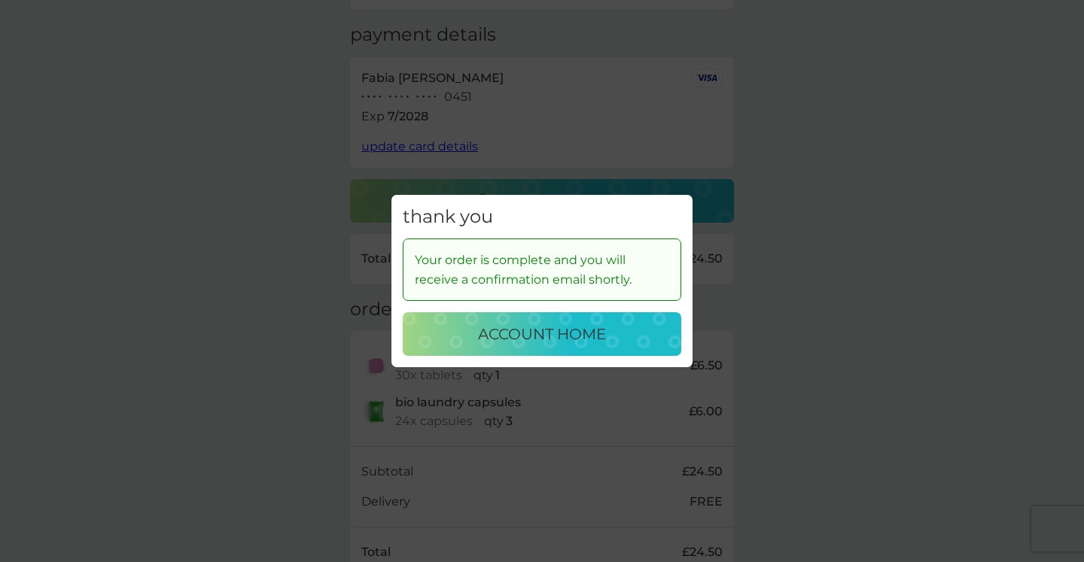
click at [528, 332] on p "account home" at bounding box center [542, 334] width 128 height 24
